Goal: Transaction & Acquisition: Book appointment/travel/reservation

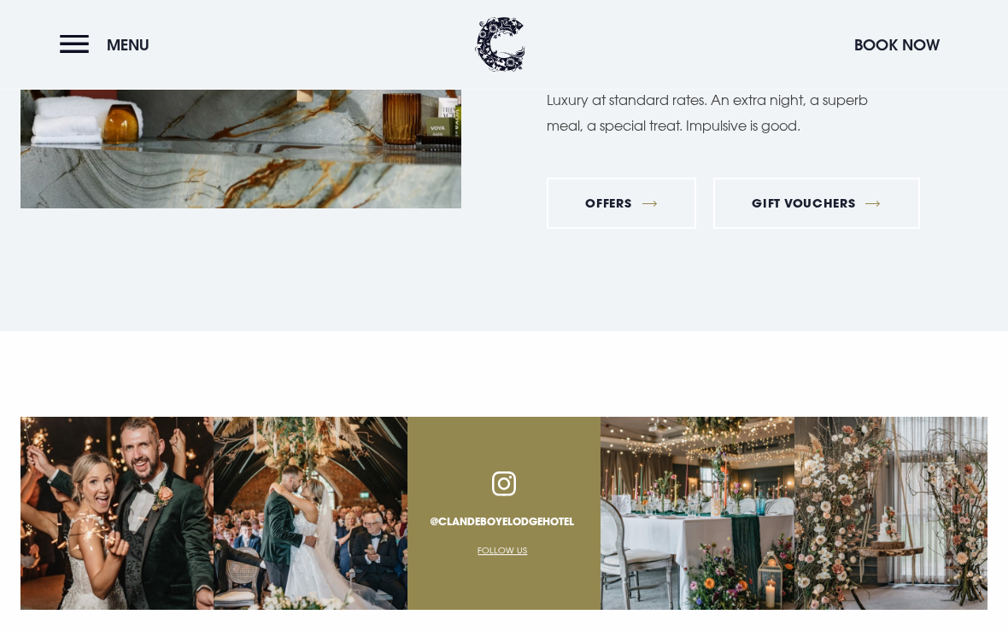
scroll to position [5871, 0]
click at [77, 41] on button "Menu" at bounding box center [109, 44] width 98 height 37
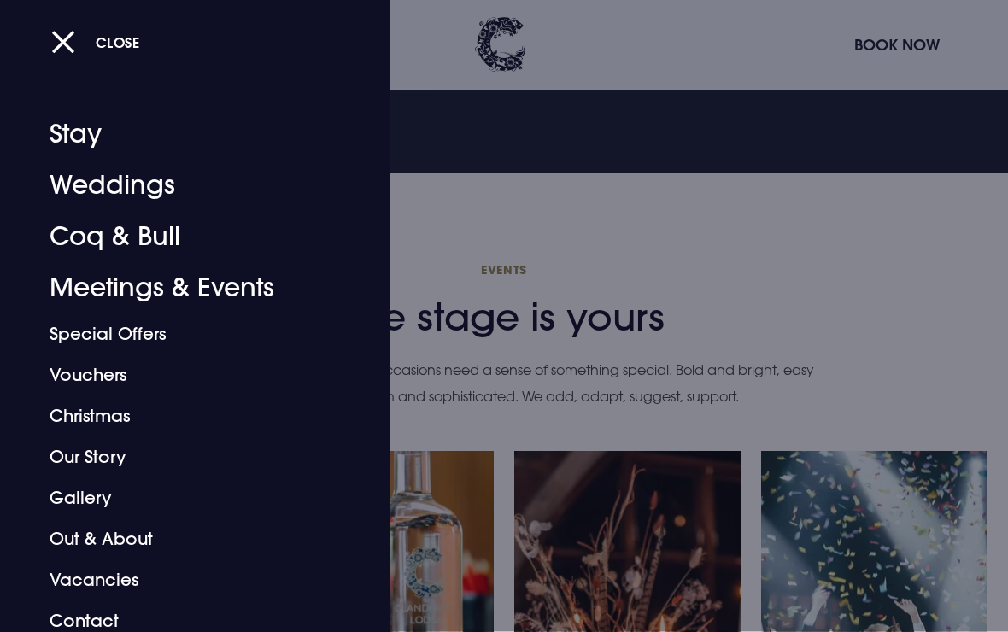
scroll to position [4664, 0]
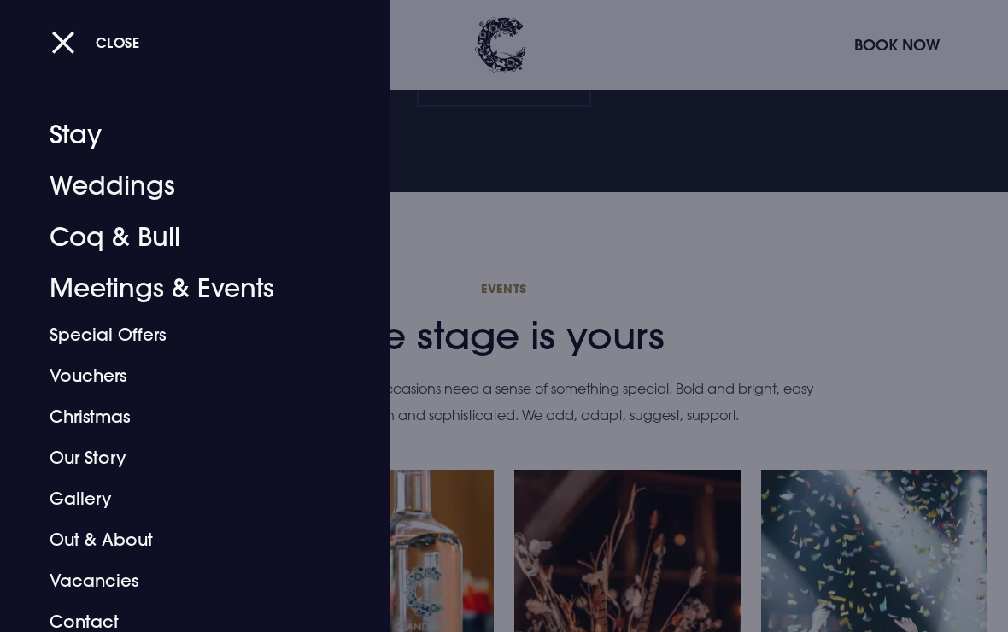
click at [215, 148] on link "Stay" at bounding box center [183, 134] width 267 height 51
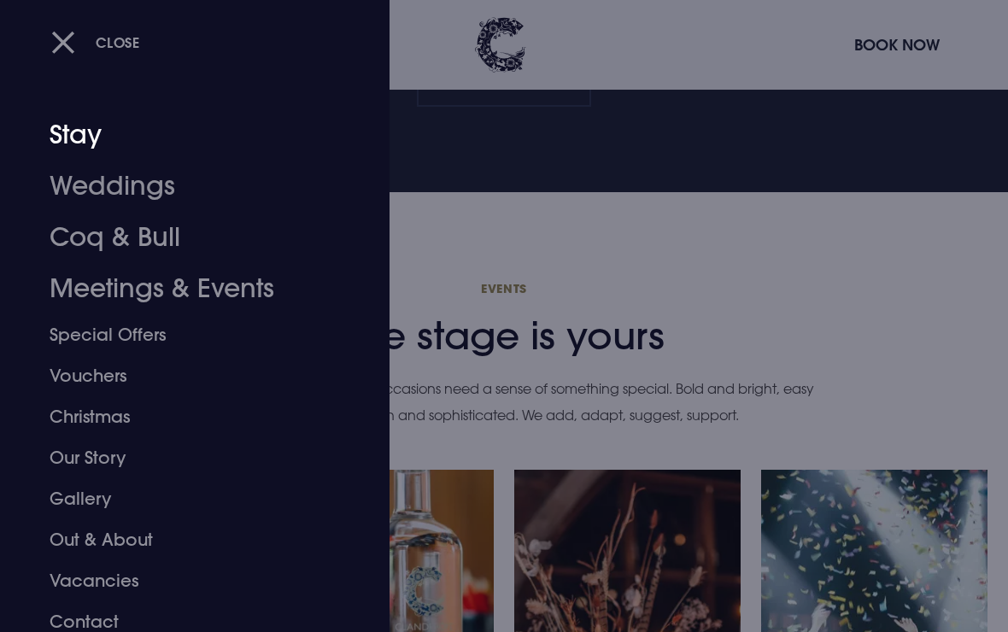
click at [78, 137] on link "Stay" at bounding box center [183, 134] width 267 height 51
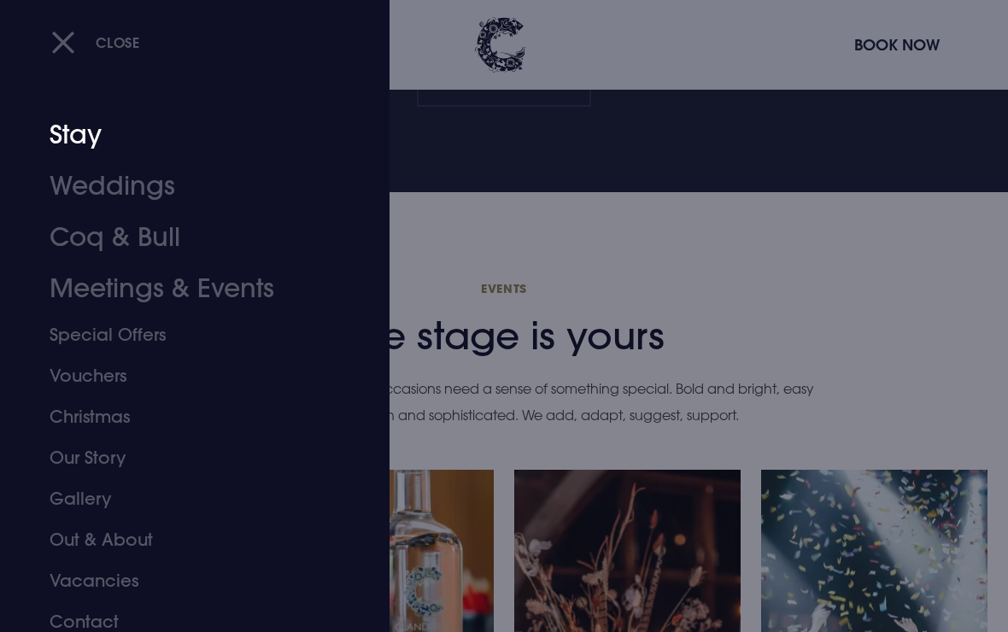
scroll to position [0, 0]
click at [68, 41] on button "Close" at bounding box center [95, 42] width 89 height 35
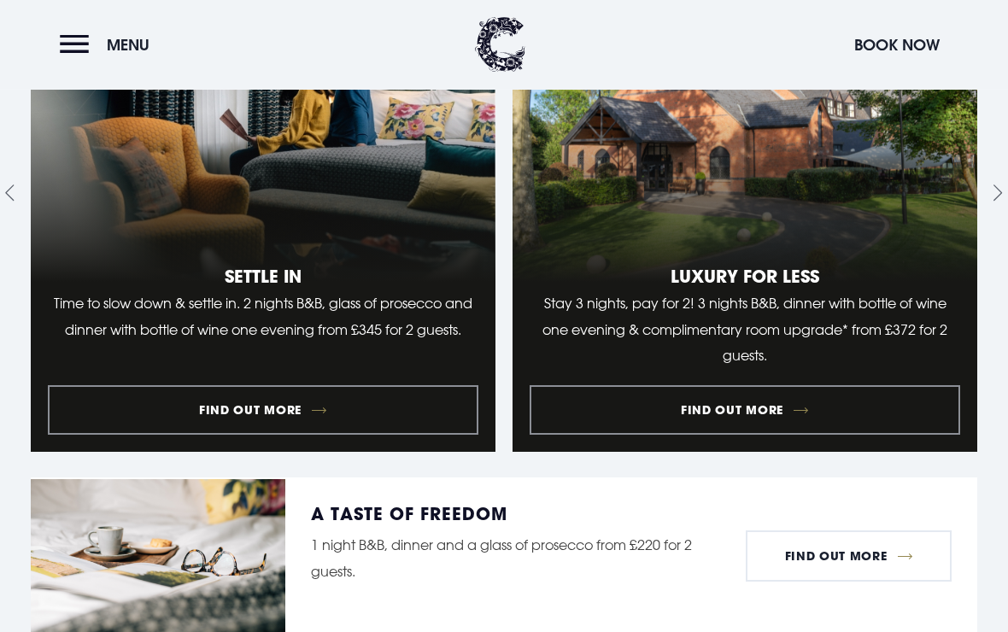
scroll to position [1906, 0]
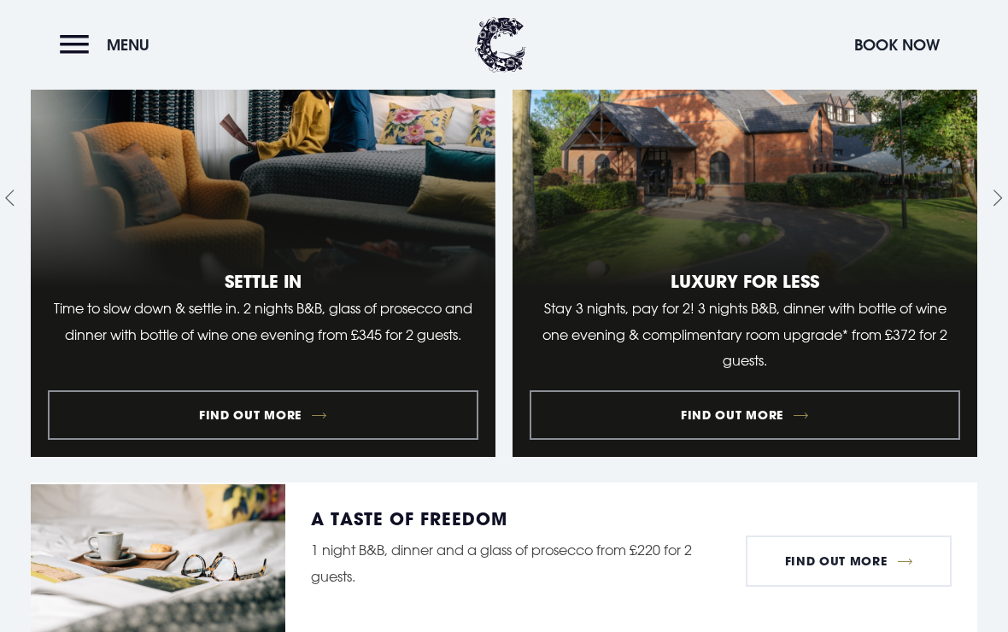
click at [297, 399] on link "1 of 9" at bounding box center [263, 198] width 465 height 518
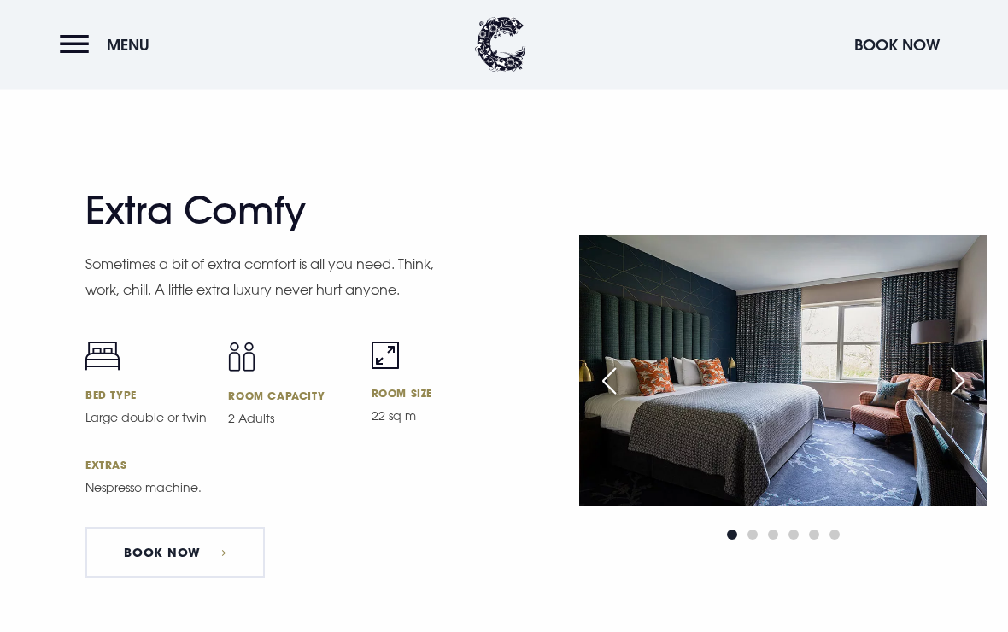
scroll to position [4484, 0]
click at [935, 488] on img at bounding box center [783, 371] width 408 height 272
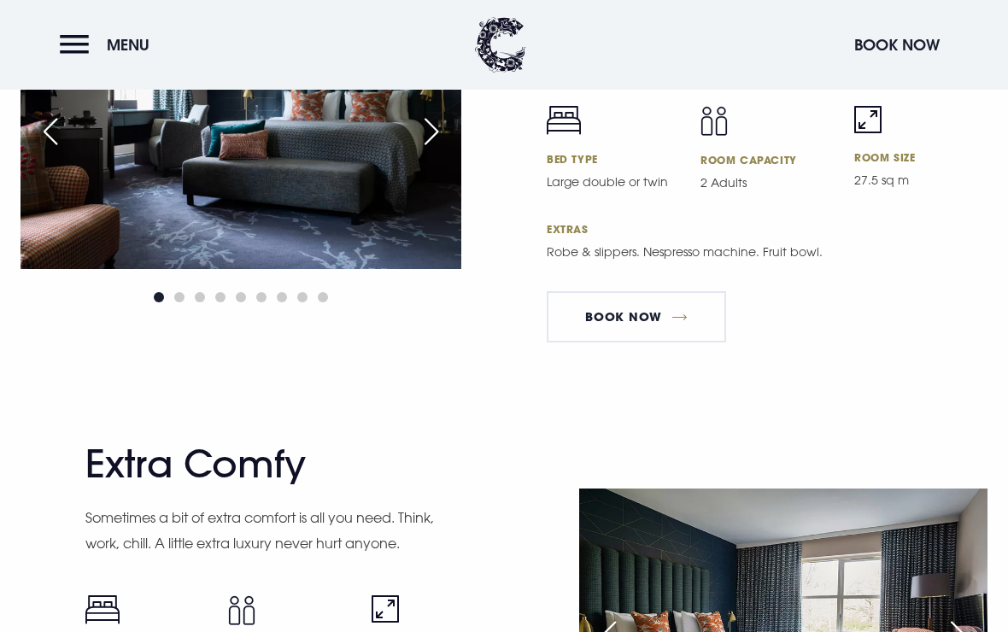
scroll to position [4208, 0]
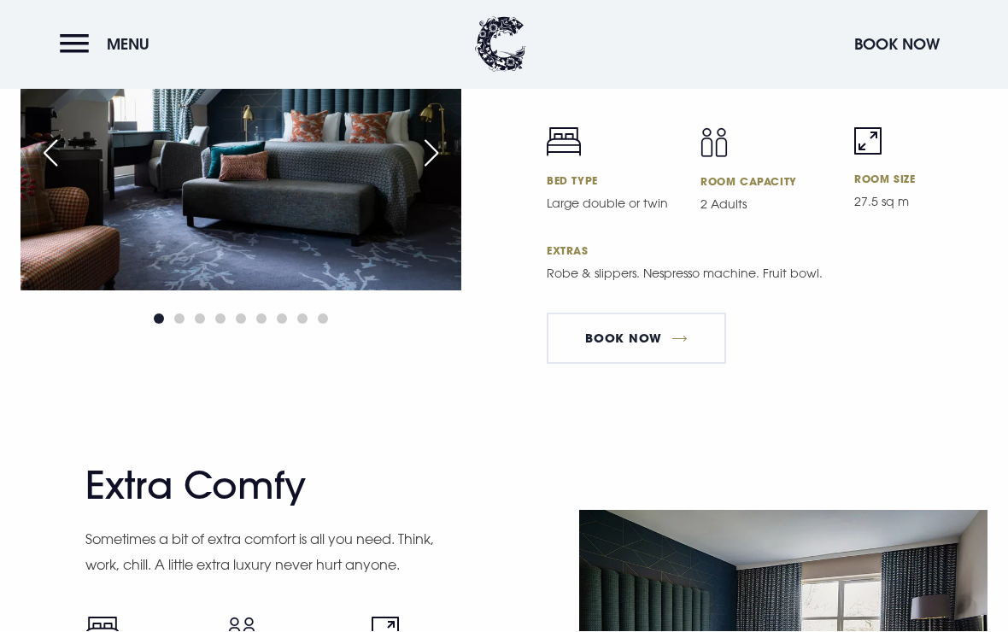
click at [880, 43] on button "Book Now" at bounding box center [896, 44] width 102 height 37
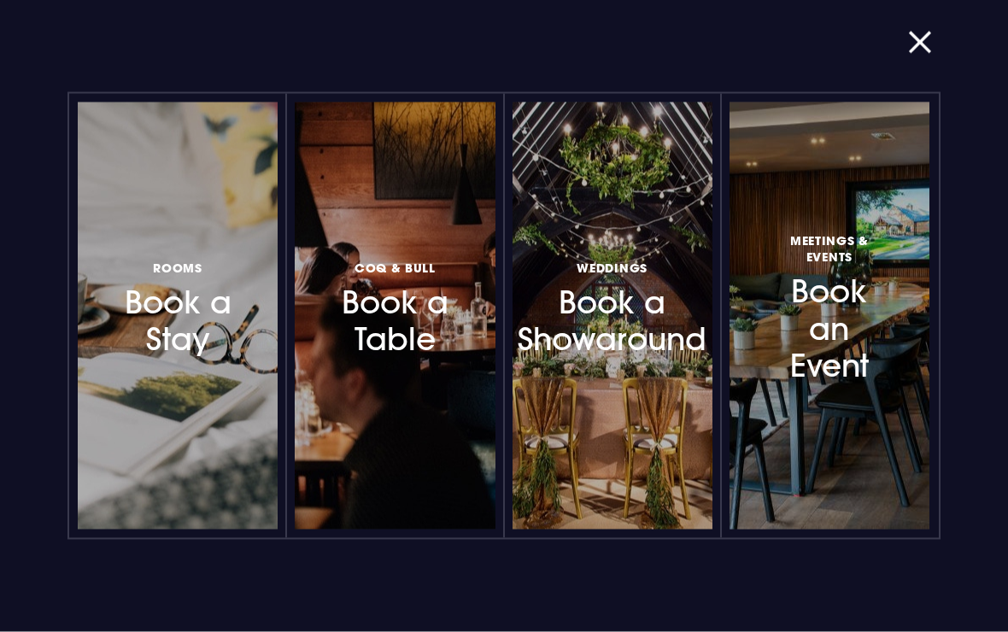
scroll to position [5936, 0]
click at [147, 327] on h3 "Rooms Book a Stay" at bounding box center [178, 307] width 116 height 102
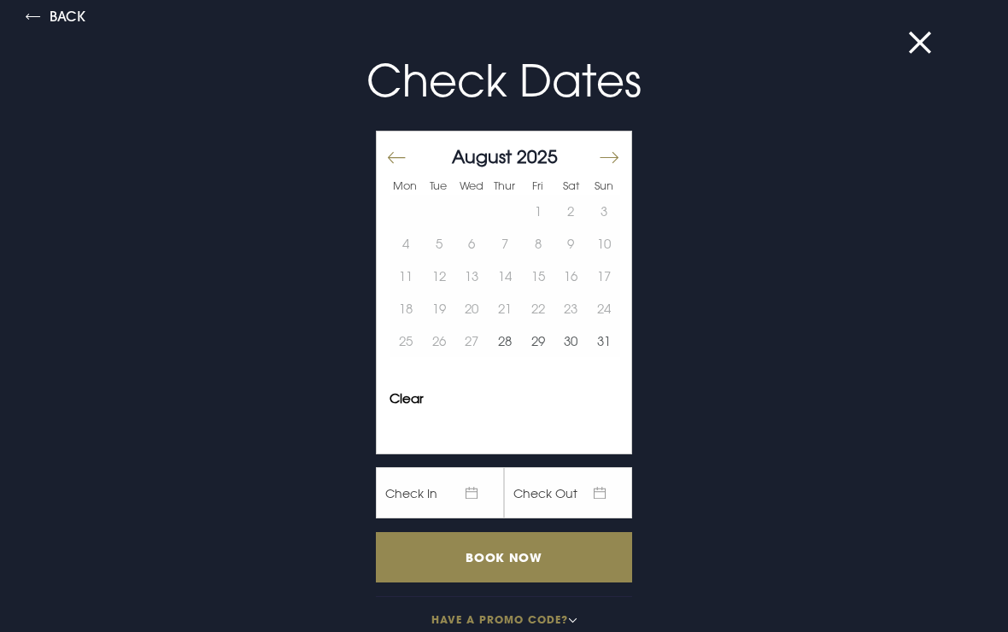
scroll to position [10, 0]
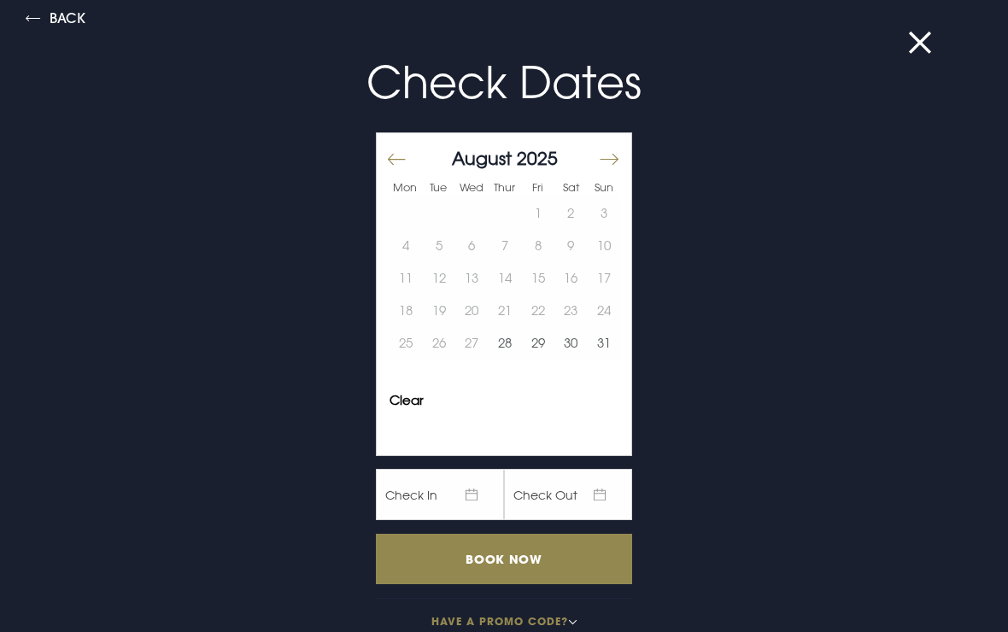
click at [911, 42] on button at bounding box center [930, 42] width 44 height 17
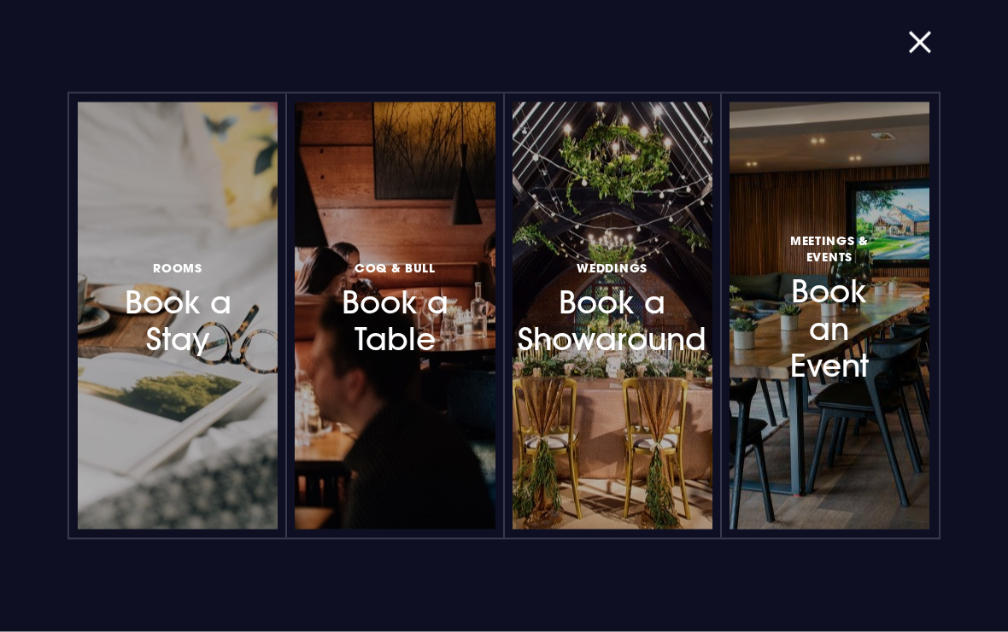
scroll to position [6402, 0]
click at [910, 47] on button "button" at bounding box center [930, 42] width 44 height 17
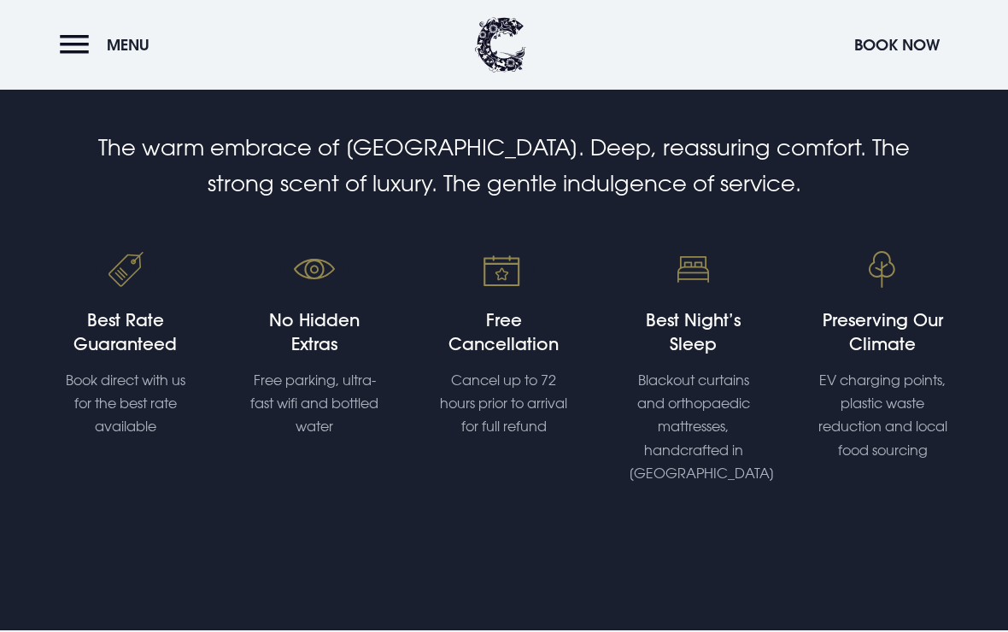
scroll to position [588, 0]
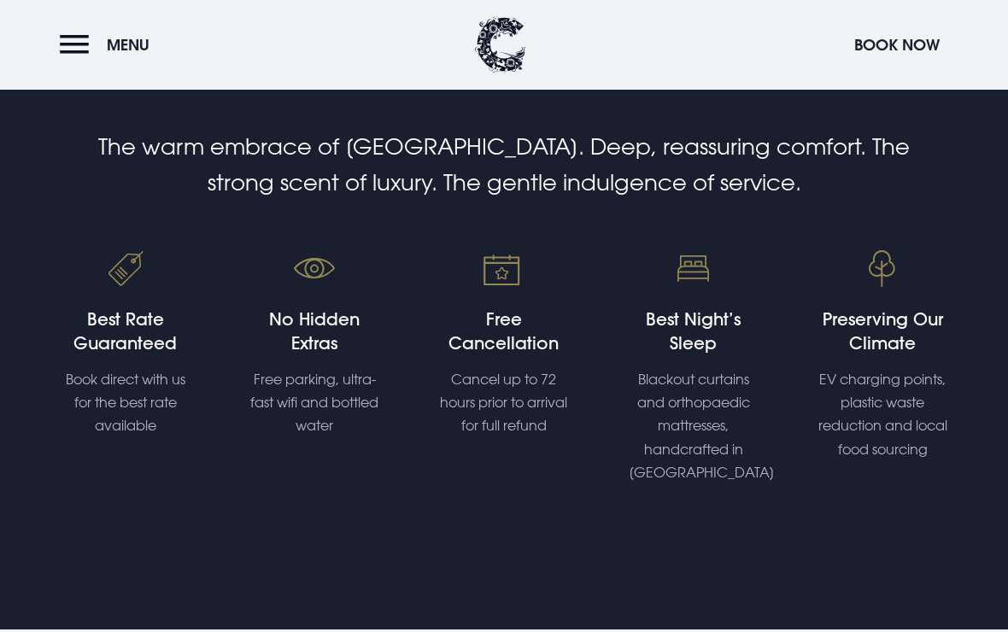
click at [311, 355] on h4 "No Hidden Extras" at bounding box center [314, 331] width 129 height 48
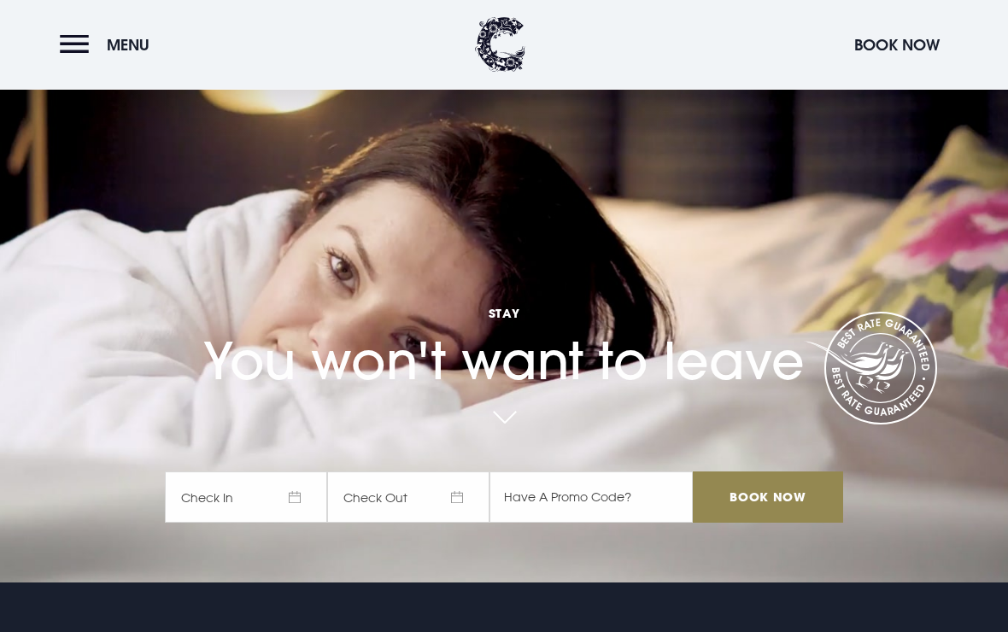
scroll to position [0, 0]
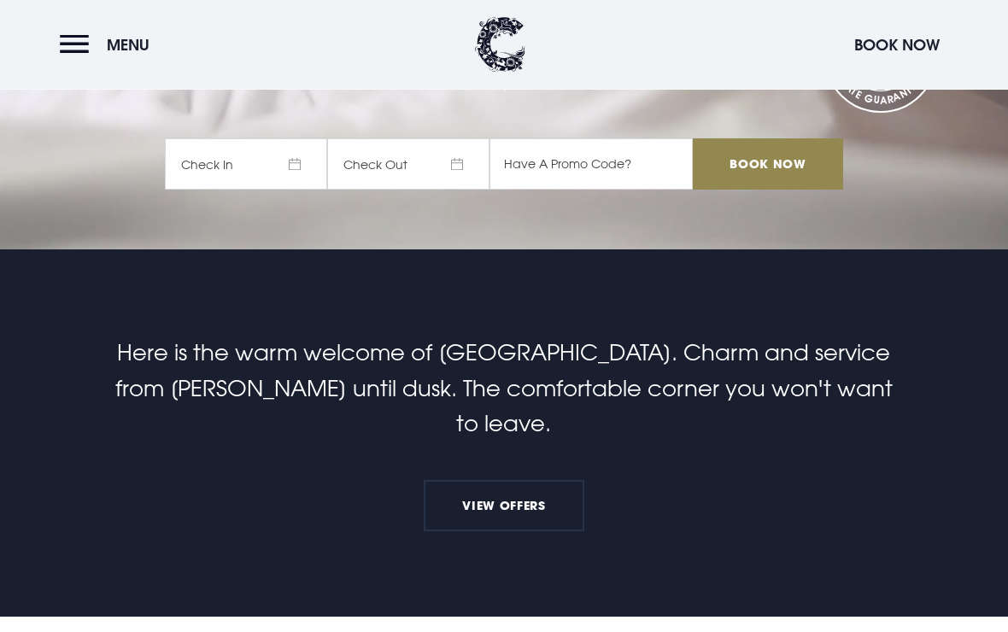
scroll to position [374, 0]
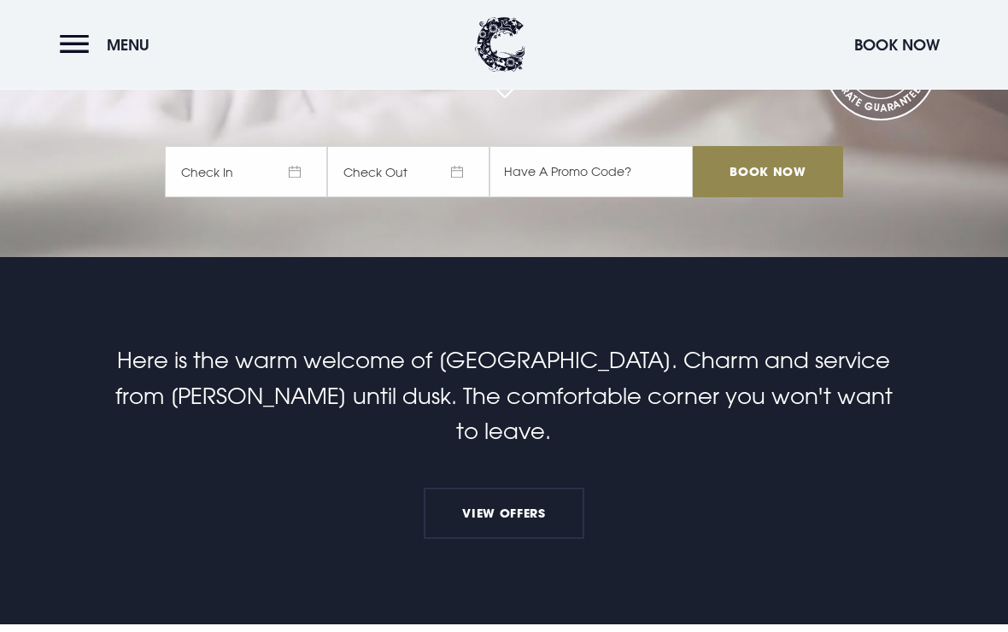
click at [71, 43] on button "Menu" at bounding box center [109, 44] width 98 height 37
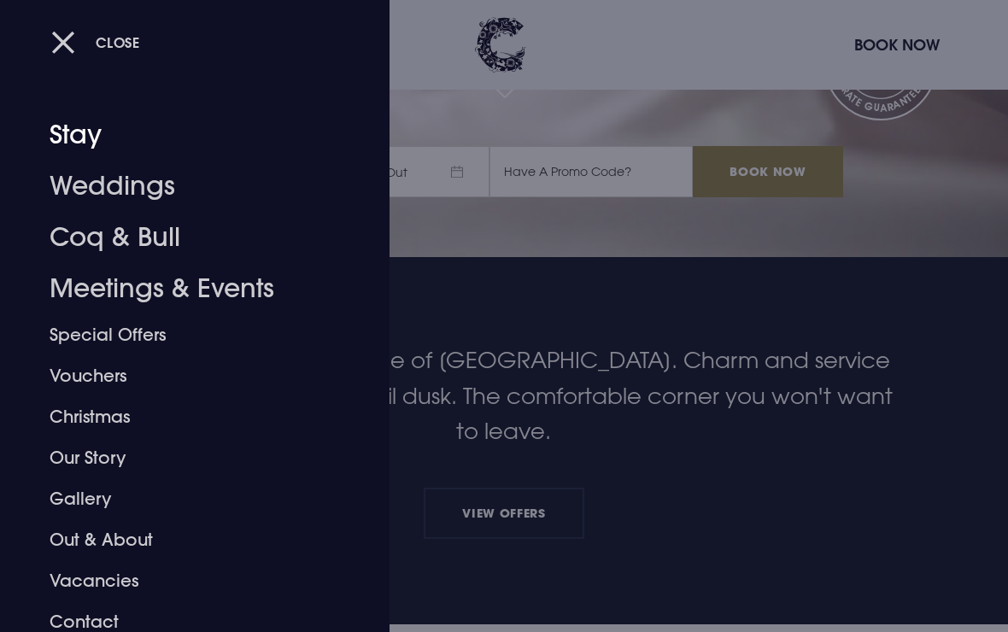
click at [75, 128] on link "Stay" at bounding box center [183, 134] width 267 height 51
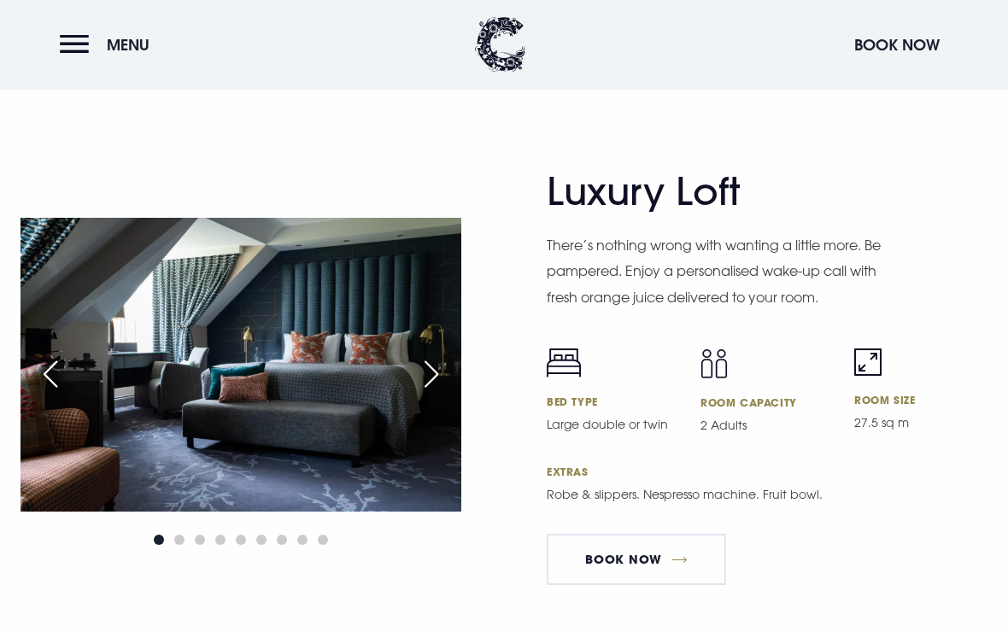
scroll to position [3993, 0]
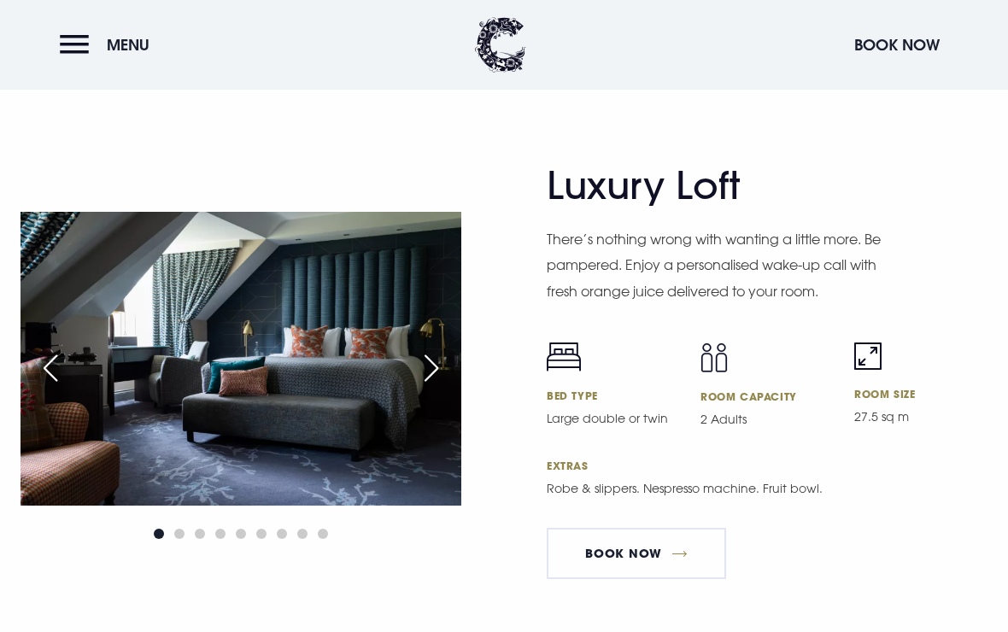
click at [424, 387] on div "Next slide" at bounding box center [431, 368] width 43 height 38
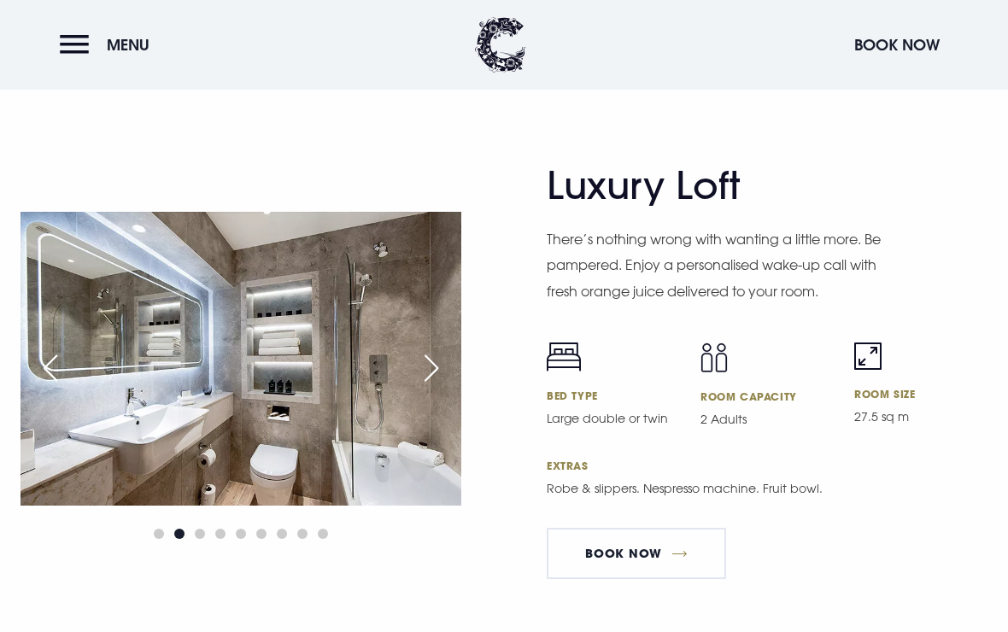
click at [429, 387] on div "Next slide" at bounding box center [431, 368] width 43 height 38
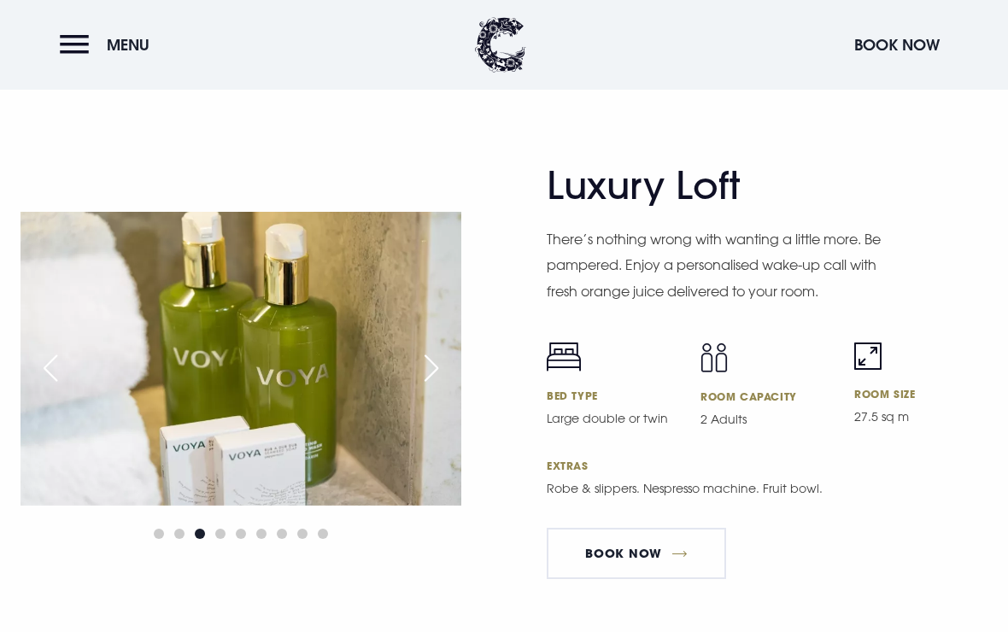
click at [425, 387] on div "Next slide" at bounding box center [431, 368] width 43 height 38
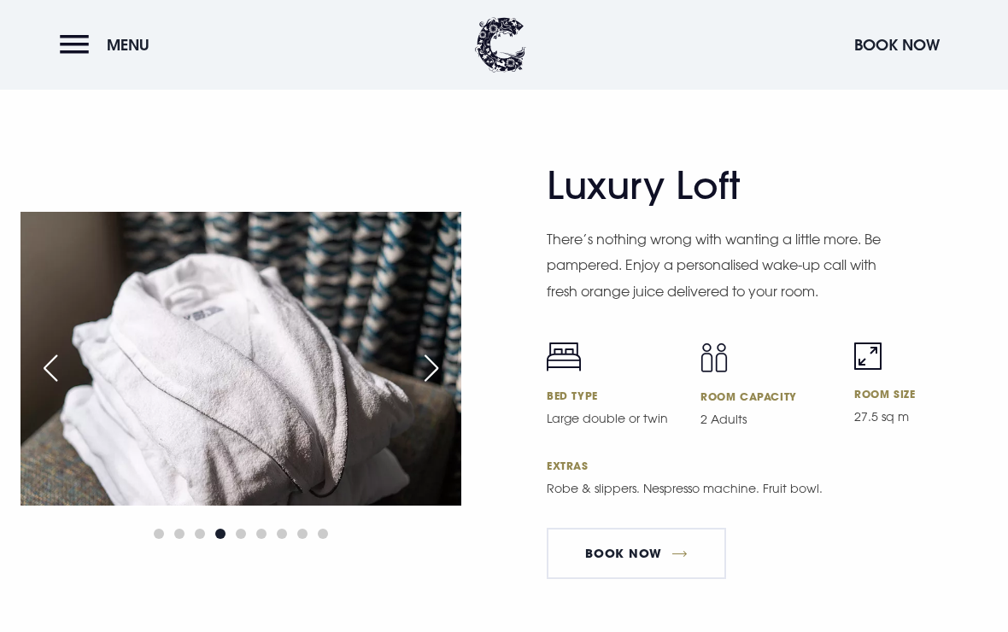
click at [426, 387] on div "Next slide" at bounding box center [431, 368] width 43 height 38
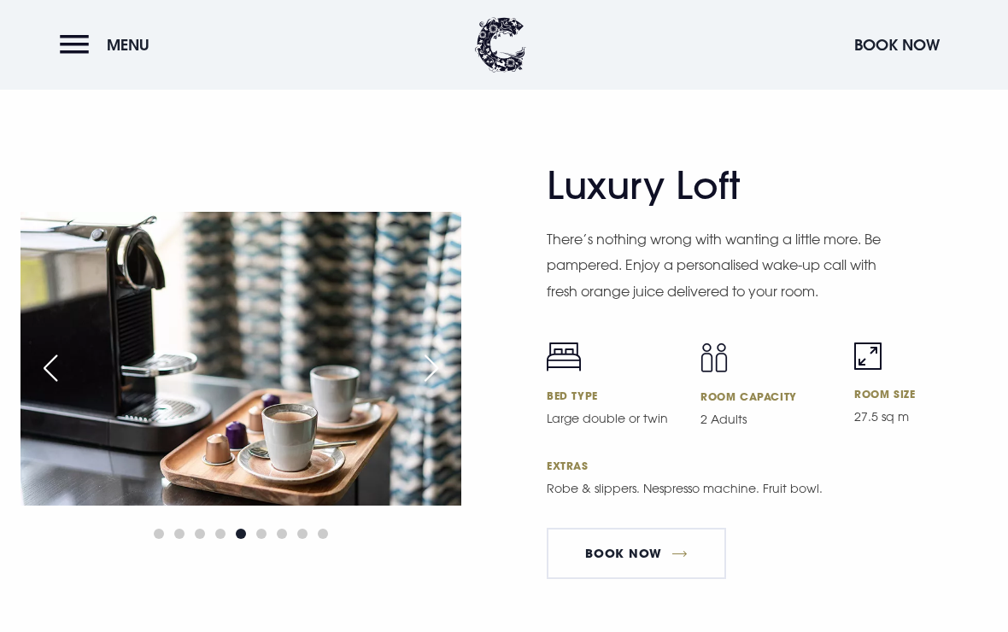
click at [422, 387] on div "Next slide" at bounding box center [431, 368] width 43 height 38
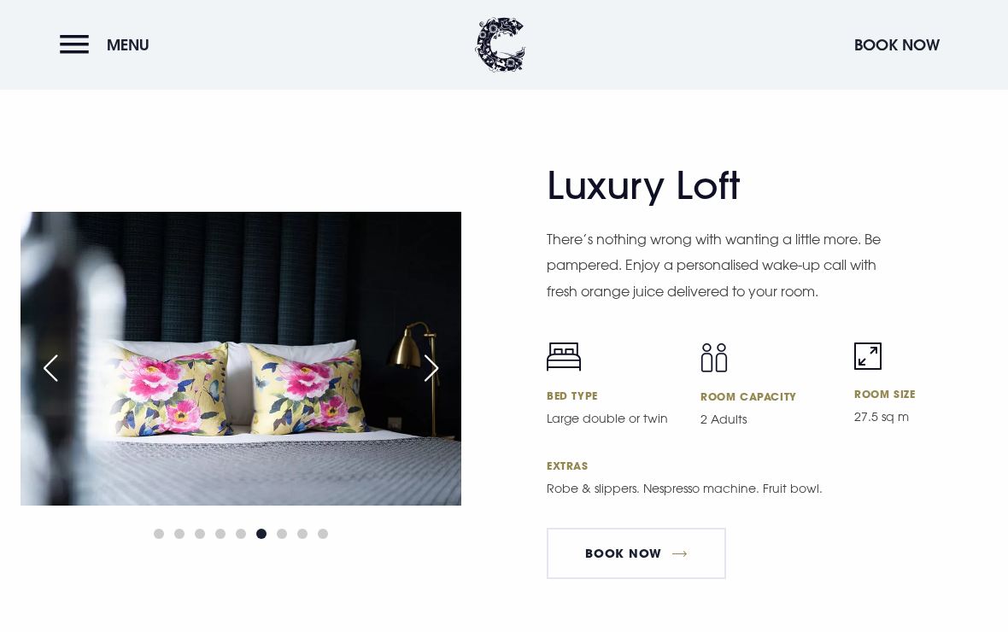
click at [421, 387] on div "Next slide" at bounding box center [431, 368] width 43 height 38
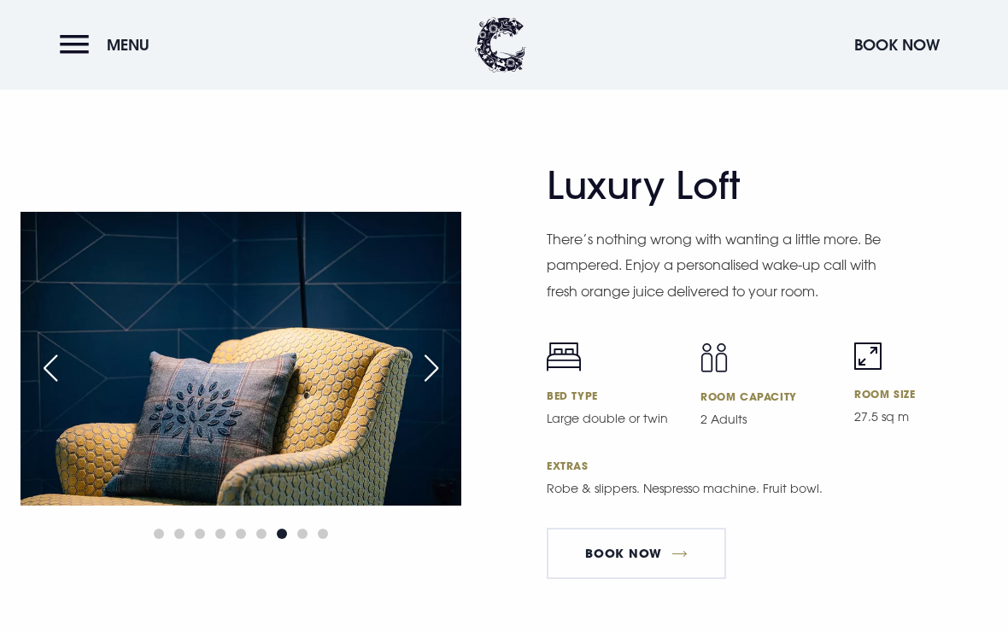
click at [428, 387] on div "Next slide" at bounding box center [431, 368] width 43 height 38
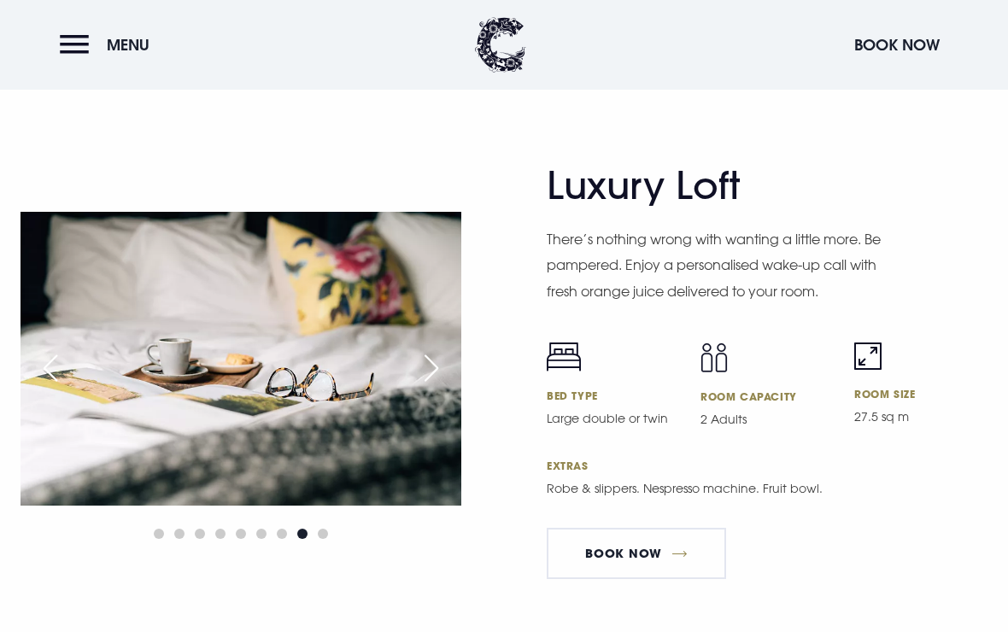
click at [424, 386] on div "Next slide" at bounding box center [431, 368] width 43 height 38
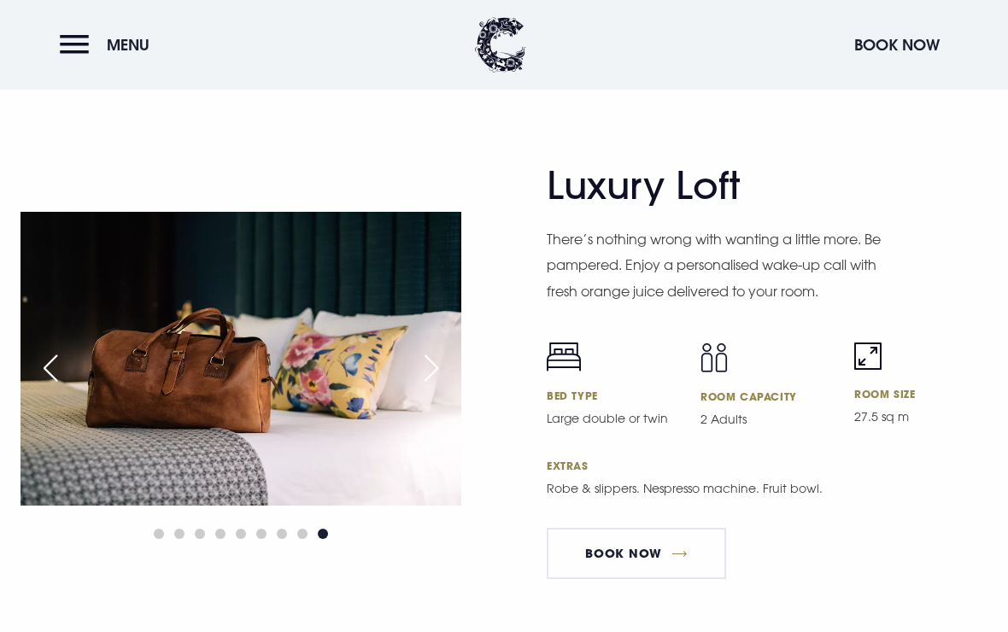
click at [430, 384] on div "Next slide" at bounding box center [431, 368] width 43 height 38
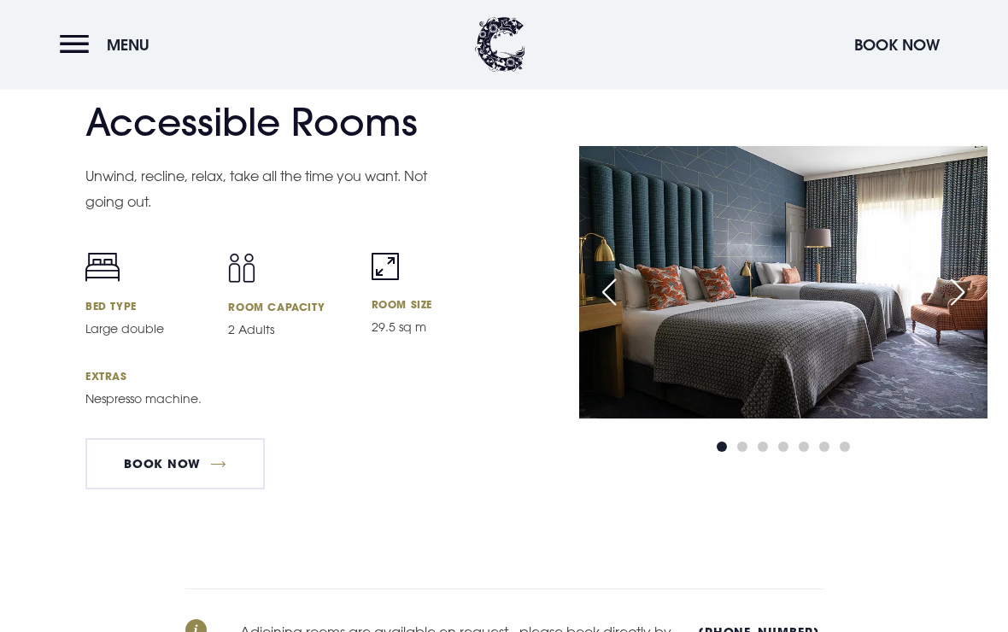
scroll to position [5321, 0]
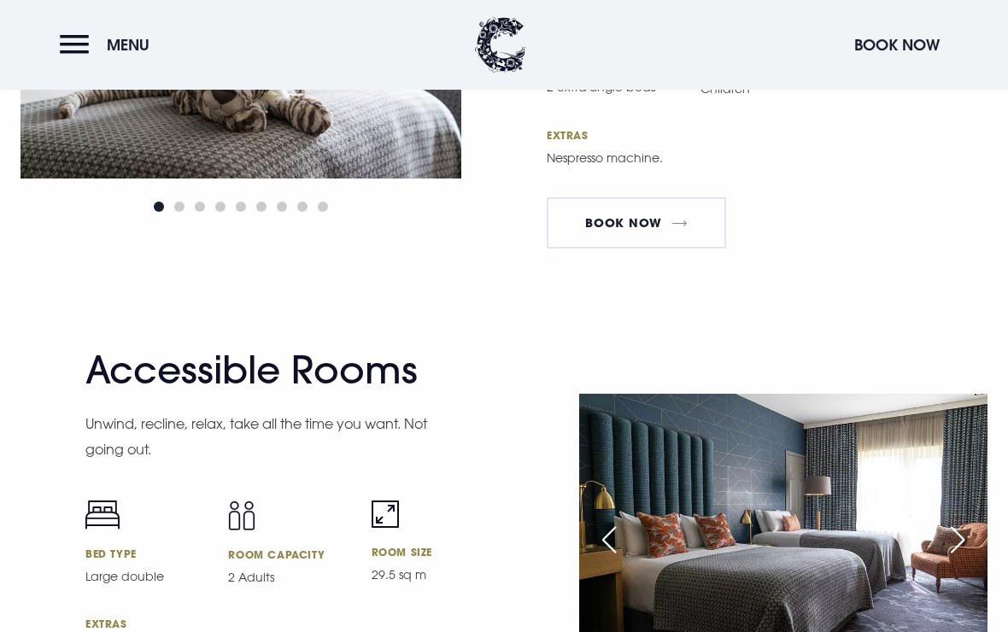
click at [488, 445] on div "Accessible Rooms Unwind, recline, relax, take all the time you want. Not going …" at bounding box center [289, 549] width 408 height 403
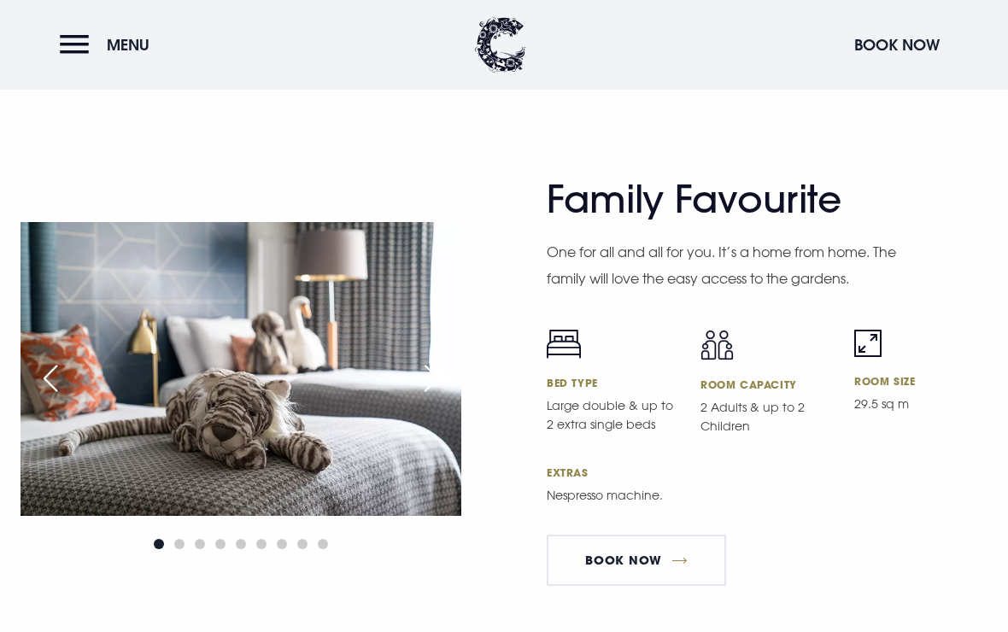
scroll to position [4766, 0]
